Goal: Check status: Check status

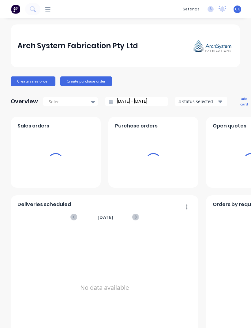
click at [48, 8] on icon at bounding box center [47, 9] width 5 height 6
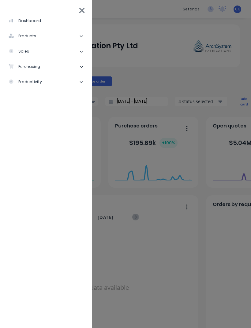
click at [36, 65] on div "purchasing" at bounding box center [25, 67] width 32 height 6
click at [55, 79] on li "Purchase Orders" at bounding box center [48, 81] width 77 height 15
click at [30, 84] on div "Purchase Orders" at bounding box center [34, 82] width 42 height 6
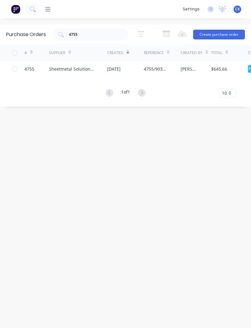
click at [102, 32] on input "4755" at bounding box center [93, 35] width 51 height 6
type input "4"
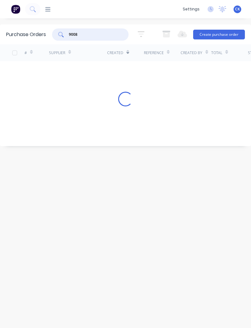
type input "9008"
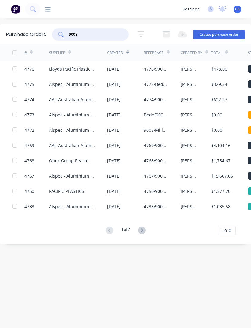
click at [54, 175] on div "Alspec - Aluminium Specialties Group Pty Ltd" at bounding box center [72, 176] width 46 height 6
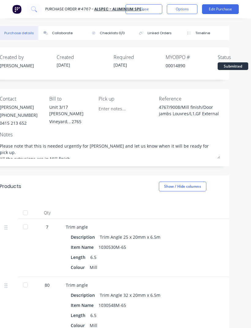
scroll to position [0, 16]
click at [151, 13] on button "Close" at bounding box center [143, 9] width 37 height 10
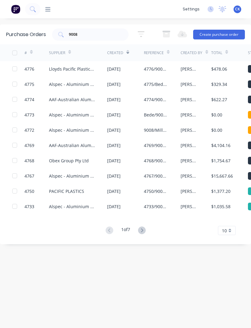
click at [141, 230] on icon at bounding box center [142, 231] width 8 height 8
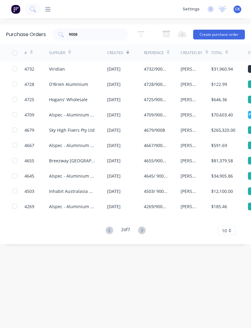
click at [62, 117] on div "Alspec - Aluminium Specialties Group Pty Ltd" at bounding box center [72, 115] width 46 height 6
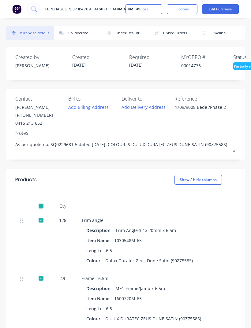
type textarea "x"
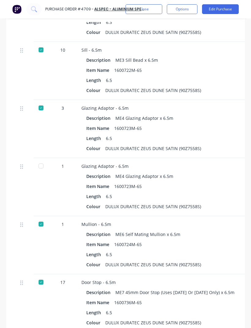
scroll to position [366, 0]
